Goal: Information Seeking & Learning: Learn about a topic

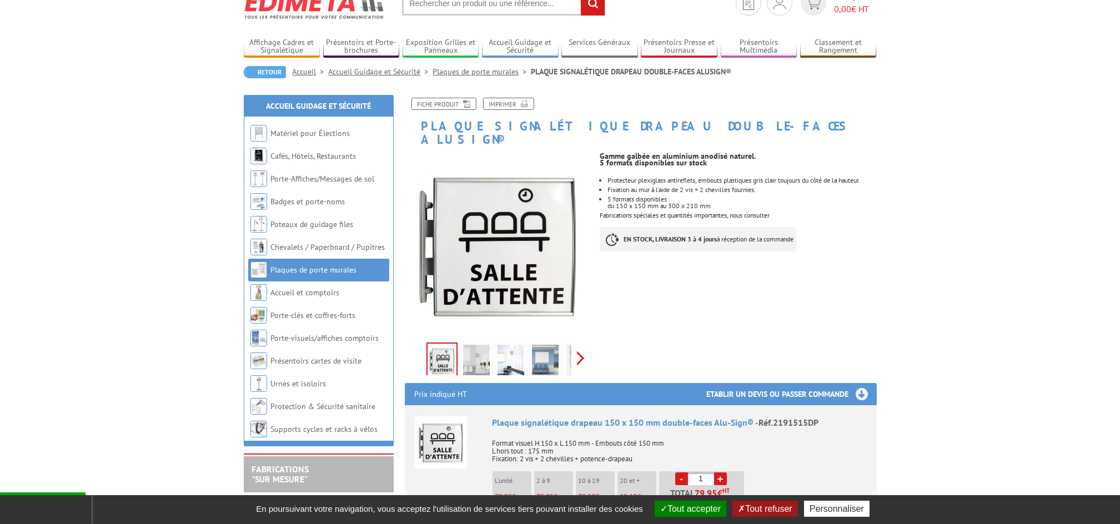
scroll to position [74, 0]
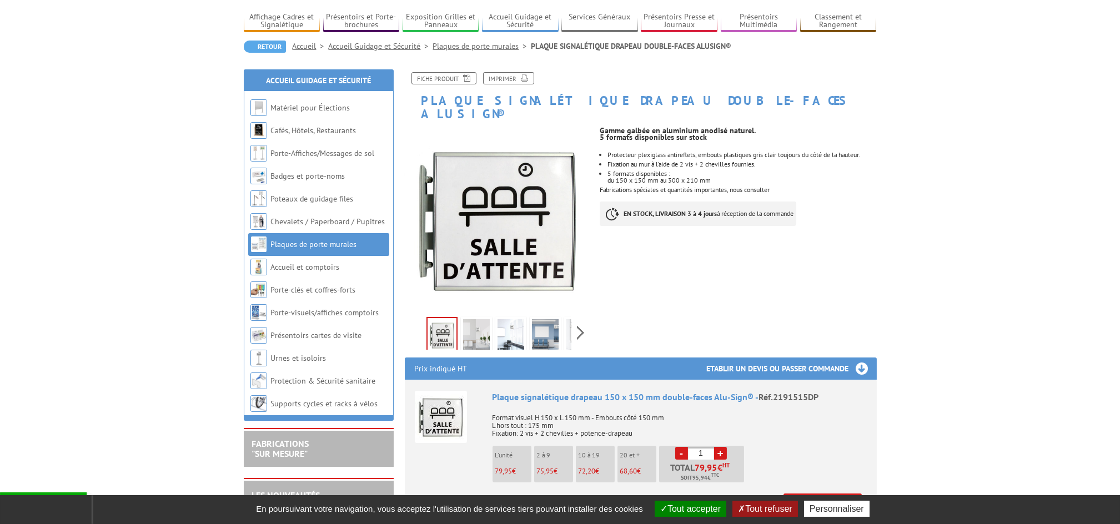
click at [484, 319] on img at bounding box center [476, 336] width 27 height 34
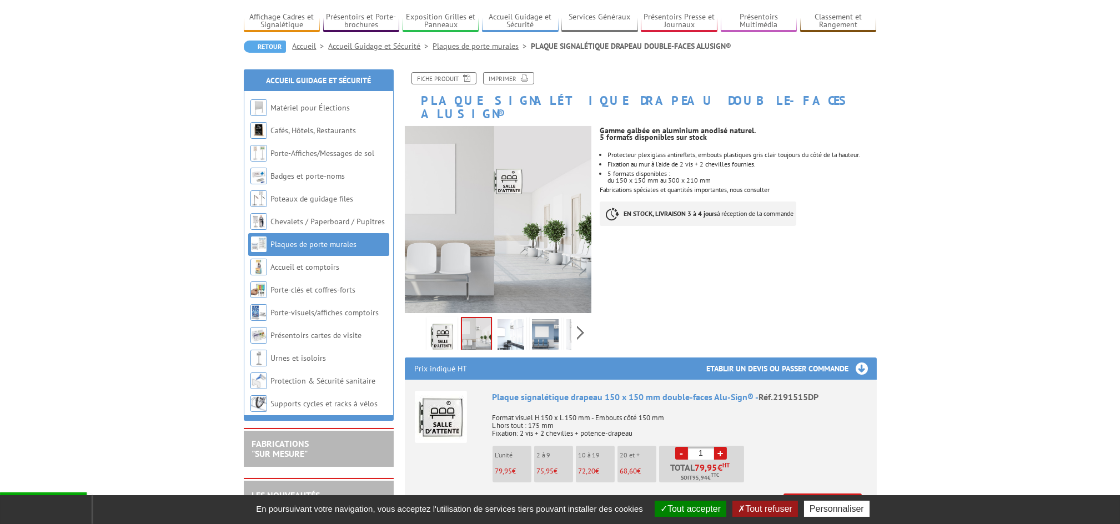
click at [515, 319] on img at bounding box center [510, 336] width 27 height 34
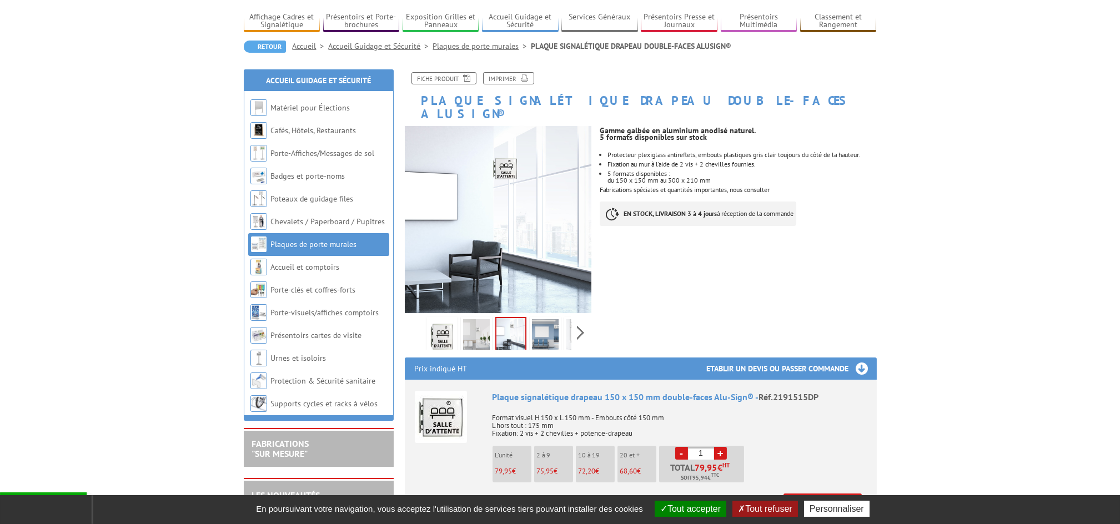
click at [539, 319] on img at bounding box center [545, 336] width 27 height 34
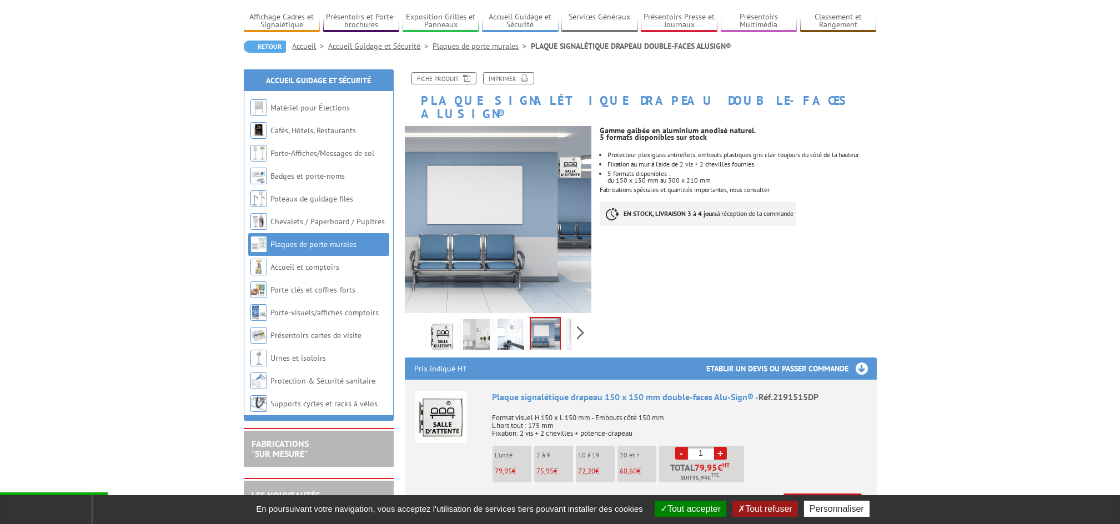
scroll to position [222, 0]
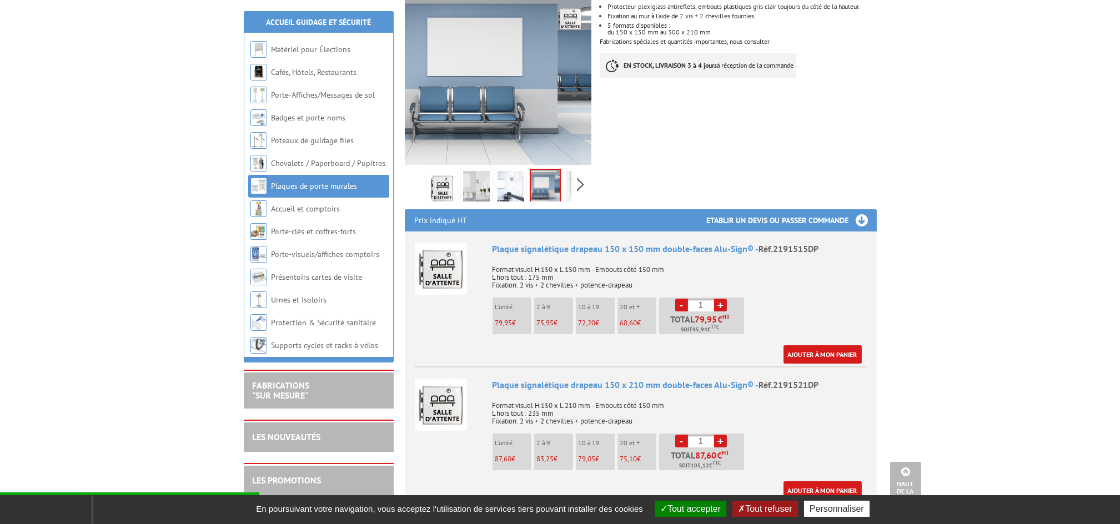
click at [449, 258] on img at bounding box center [441, 269] width 52 height 52
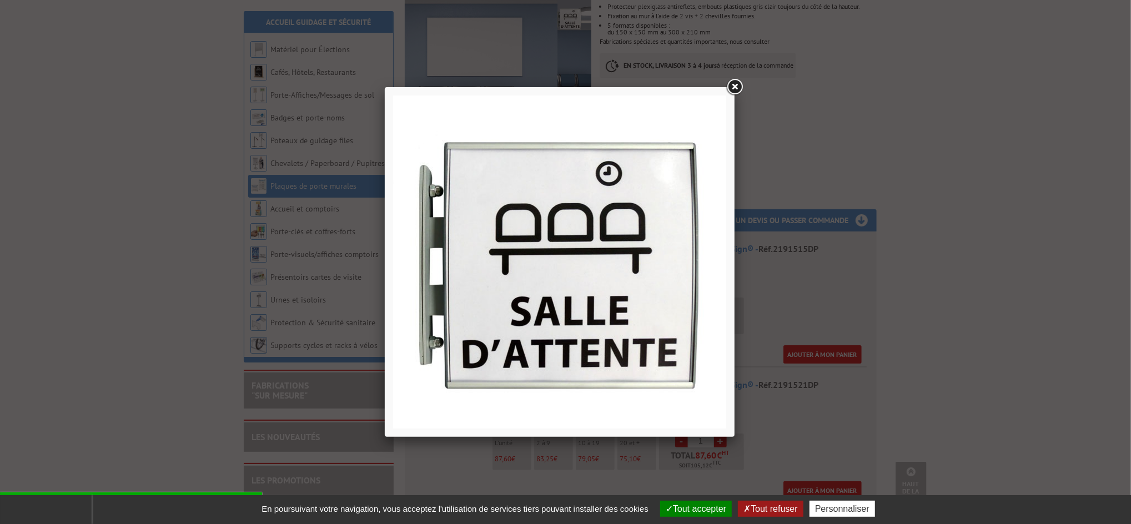
click at [734, 82] on link at bounding box center [734, 87] width 20 height 20
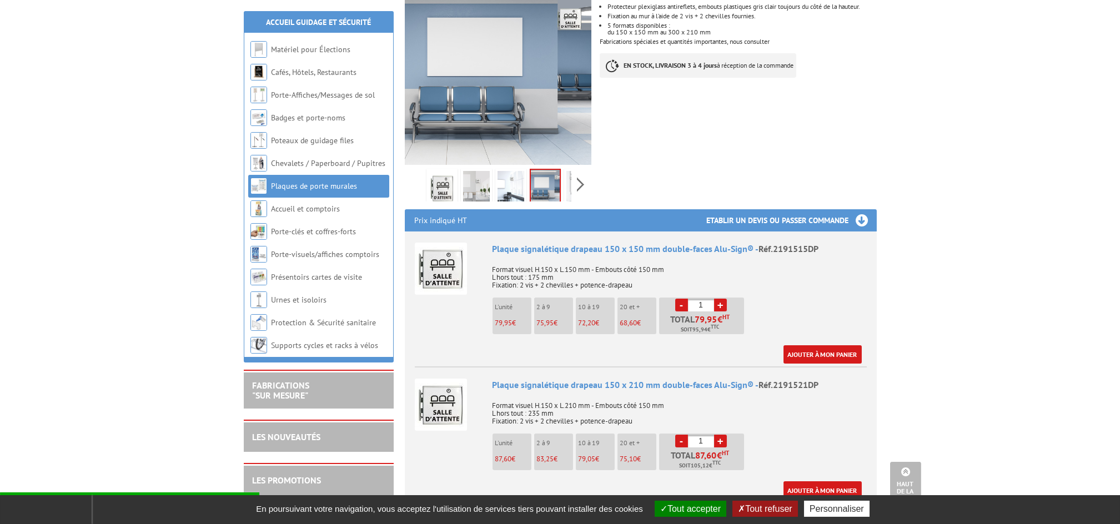
click at [474, 171] on img at bounding box center [476, 188] width 27 height 34
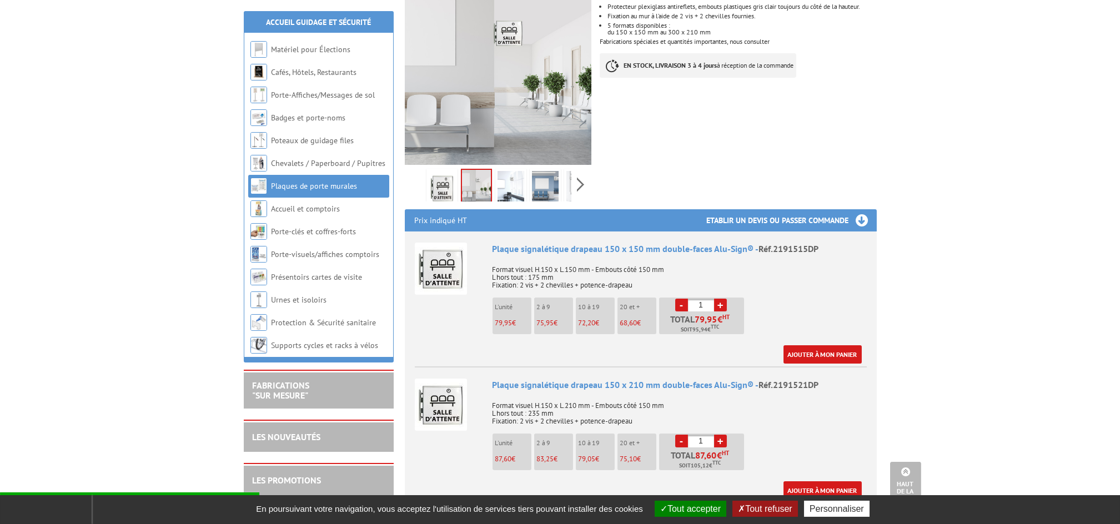
click at [518, 179] on img at bounding box center [510, 188] width 27 height 34
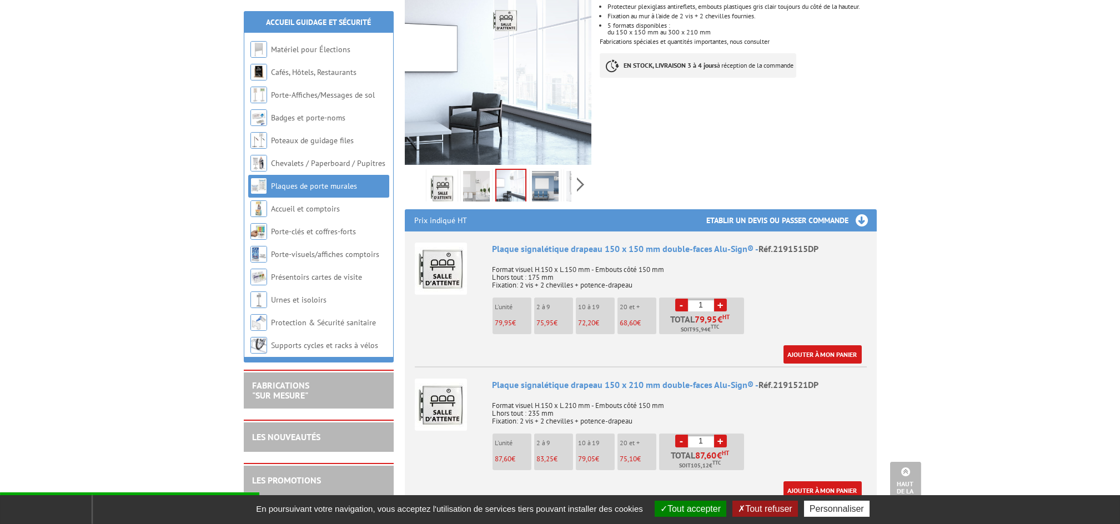
click at [545, 179] on img at bounding box center [545, 188] width 27 height 34
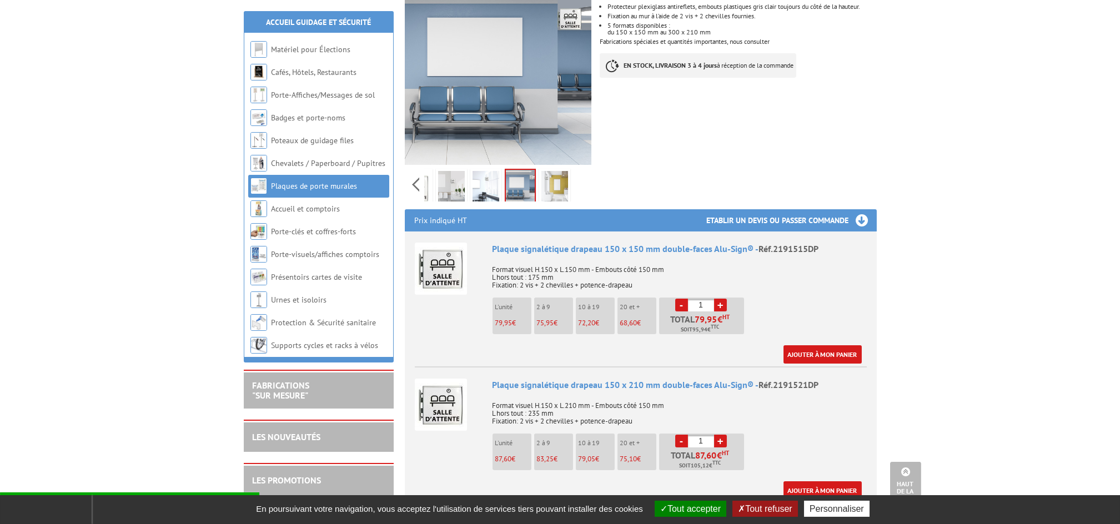
click at [576, 176] on div "Previous Next" at bounding box center [498, 184] width 187 height 39
click at [552, 172] on img at bounding box center [554, 188] width 27 height 34
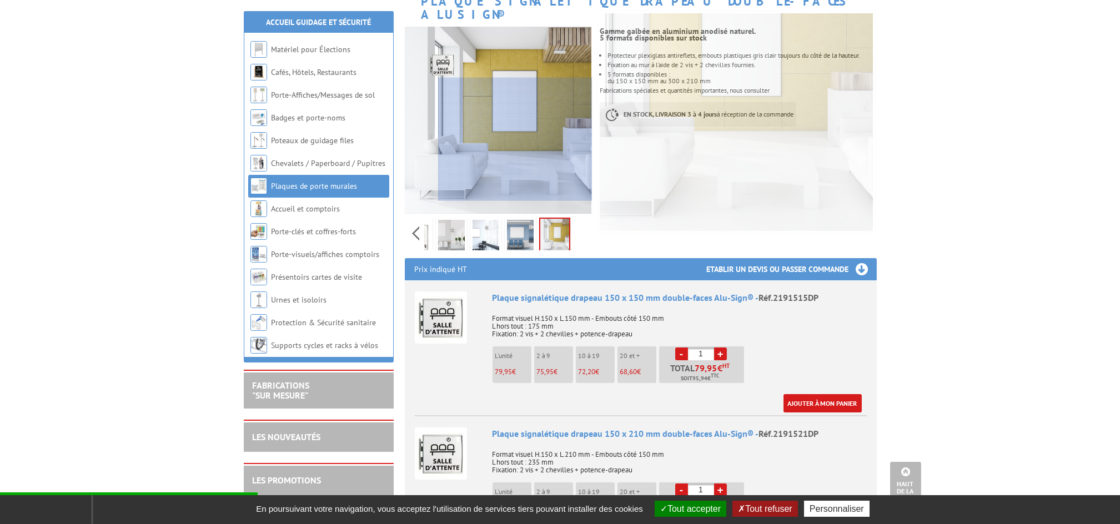
scroll to position [148, 0]
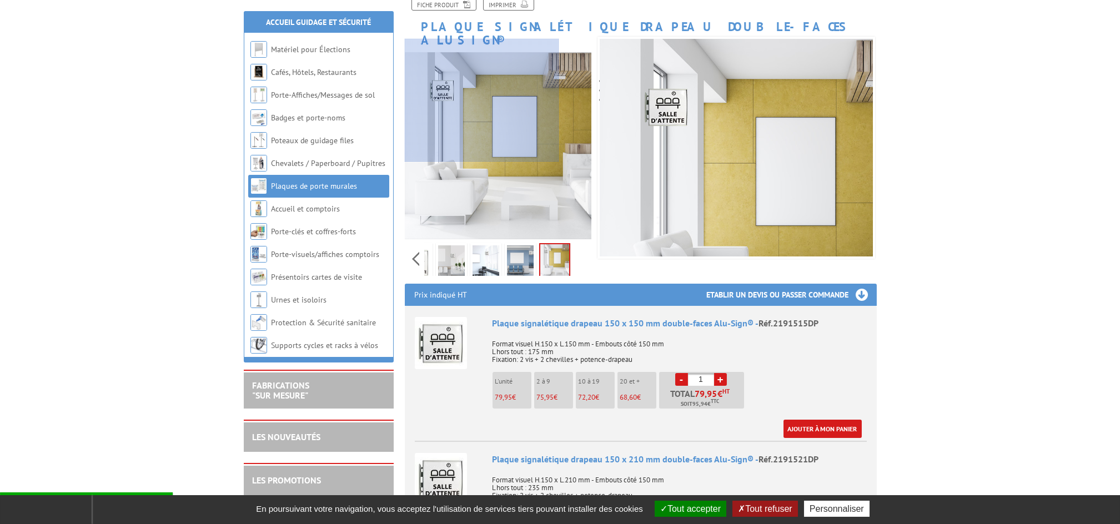
click at [479, 87] on div at bounding box center [482, 100] width 154 height 123
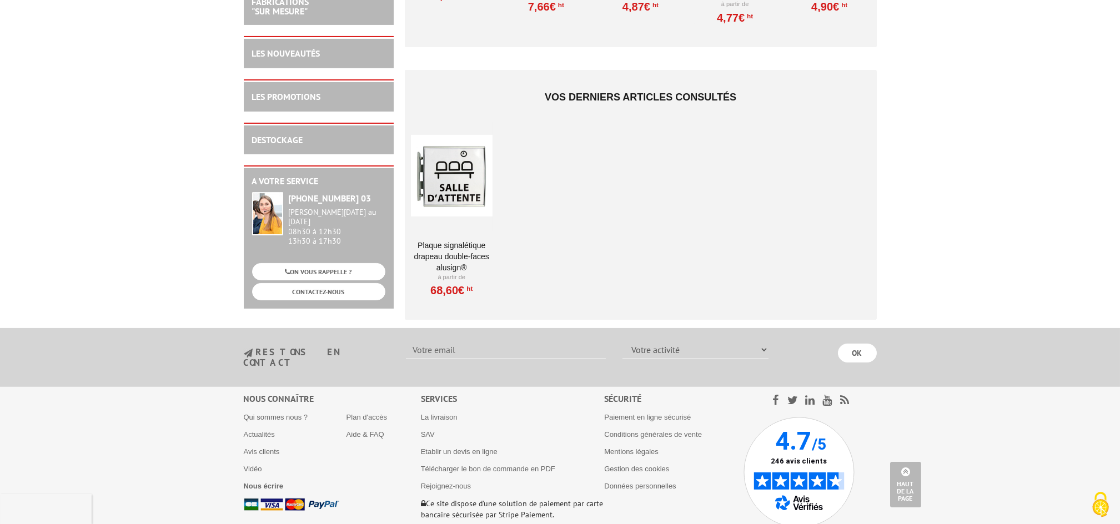
scroll to position [1399, 0]
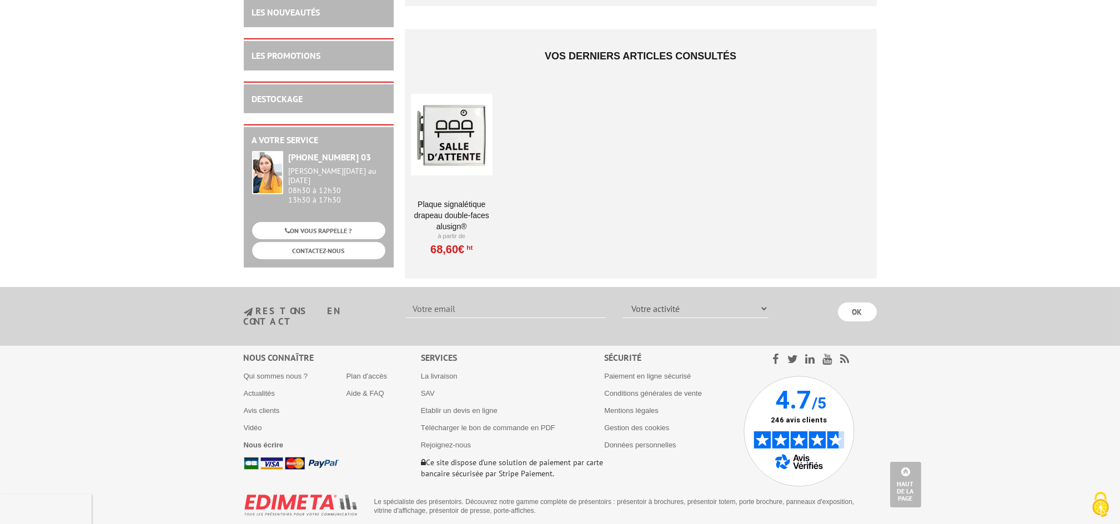
click at [447, 214] on link "PLAQUE SIGNALÉTIQUE DRAPEAU DOUBLE-FACES ALUSIGN®" at bounding box center [452, 215] width 82 height 33
